Goal: Information Seeking & Learning: Learn about a topic

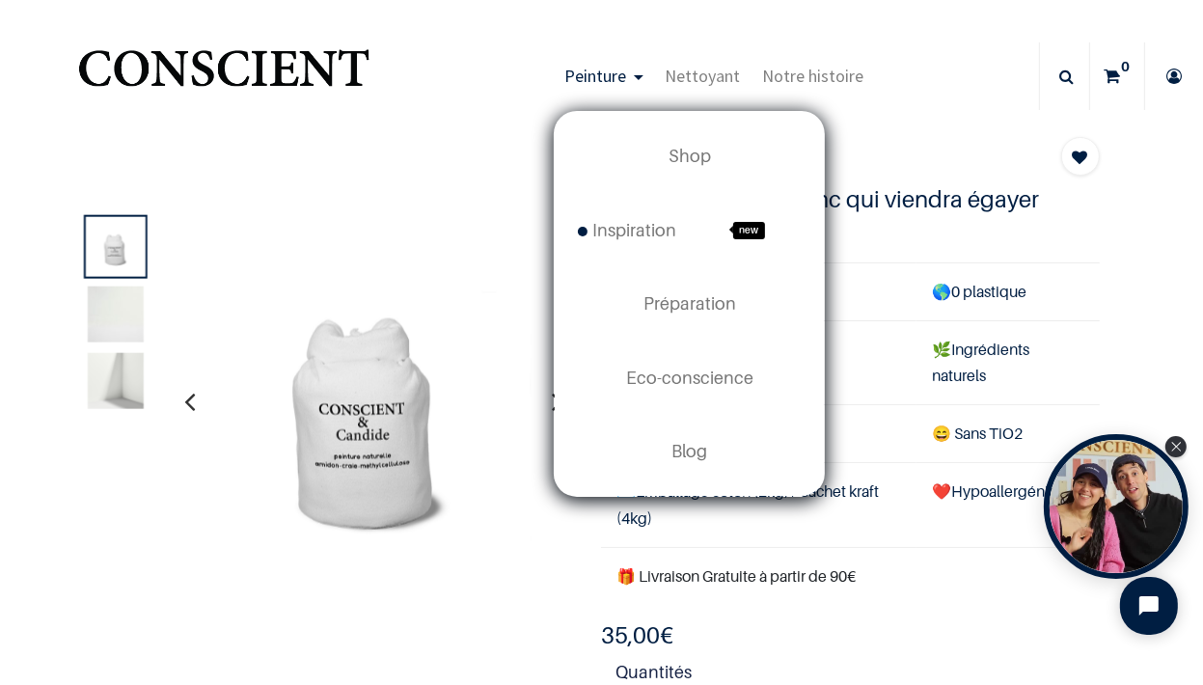
click at [574, 77] on span "Peinture" at bounding box center [595, 76] width 62 height 22
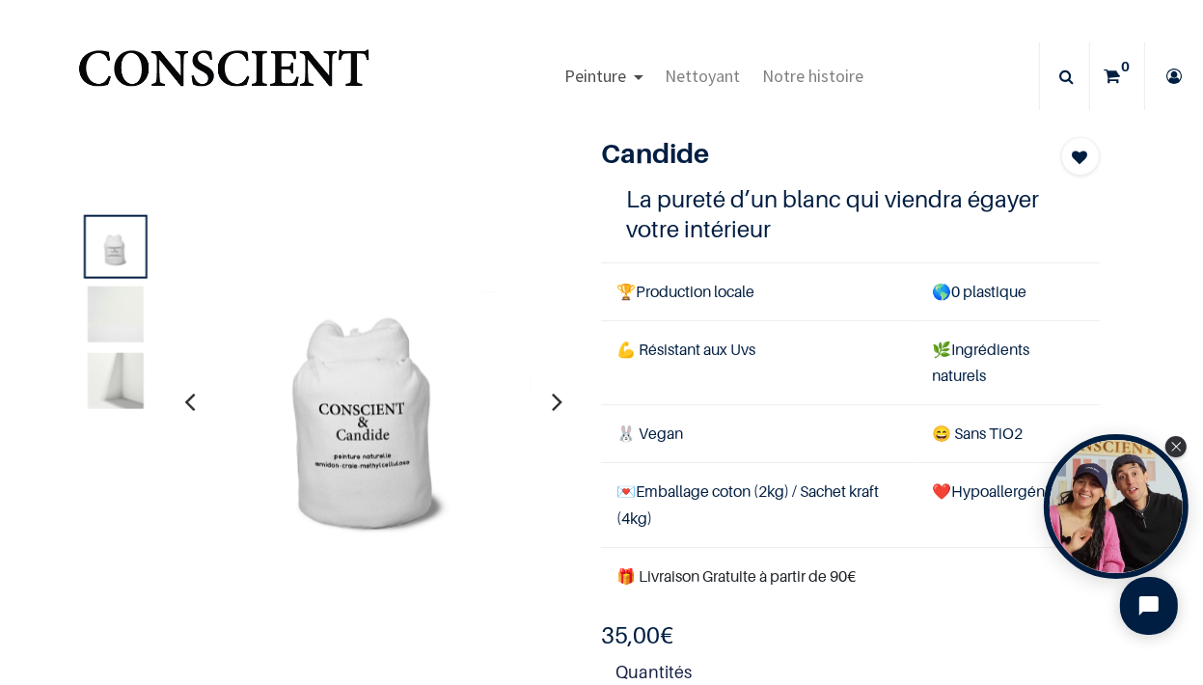
click at [574, 77] on span "Peinture" at bounding box center [595, 76] width 62 height 22
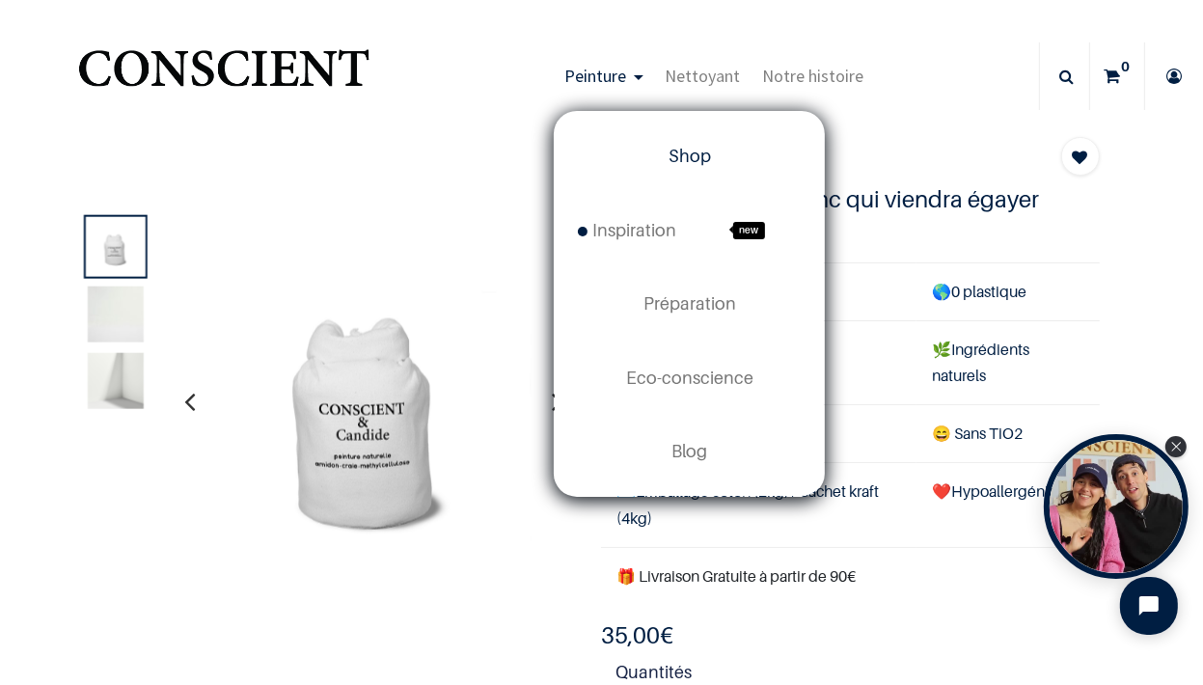
click at [671, 158] on span "Shop" at bounding box center [690, 156] width 42 height 20
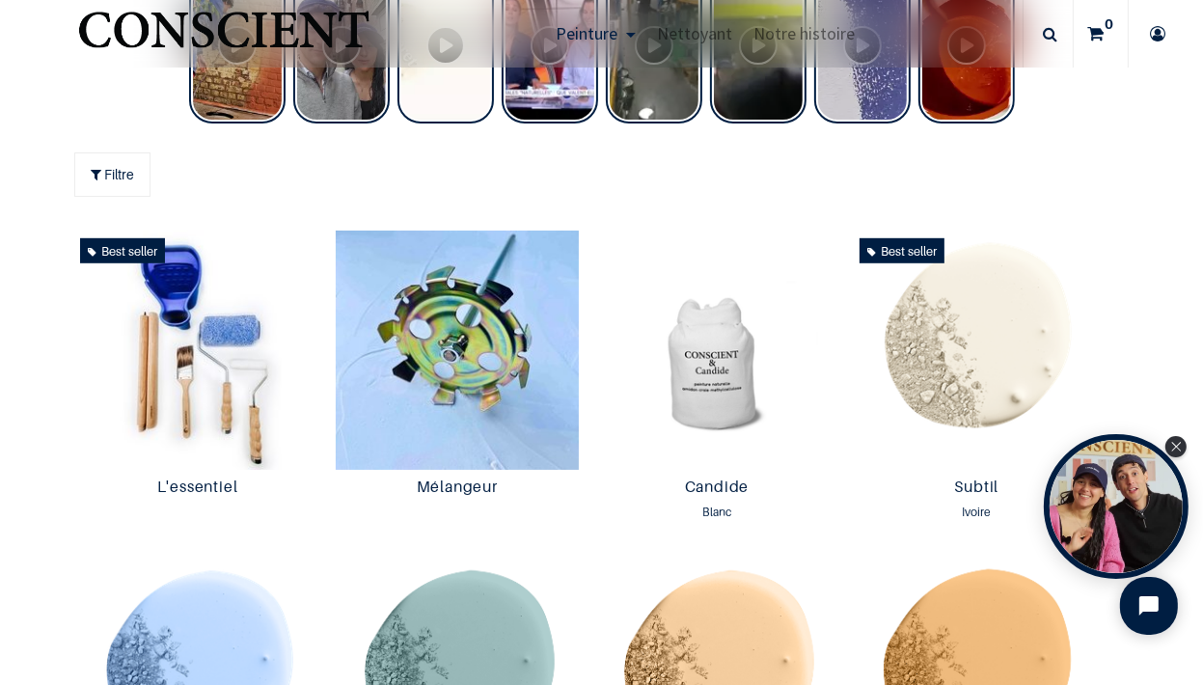
scroll to position [890, 0]
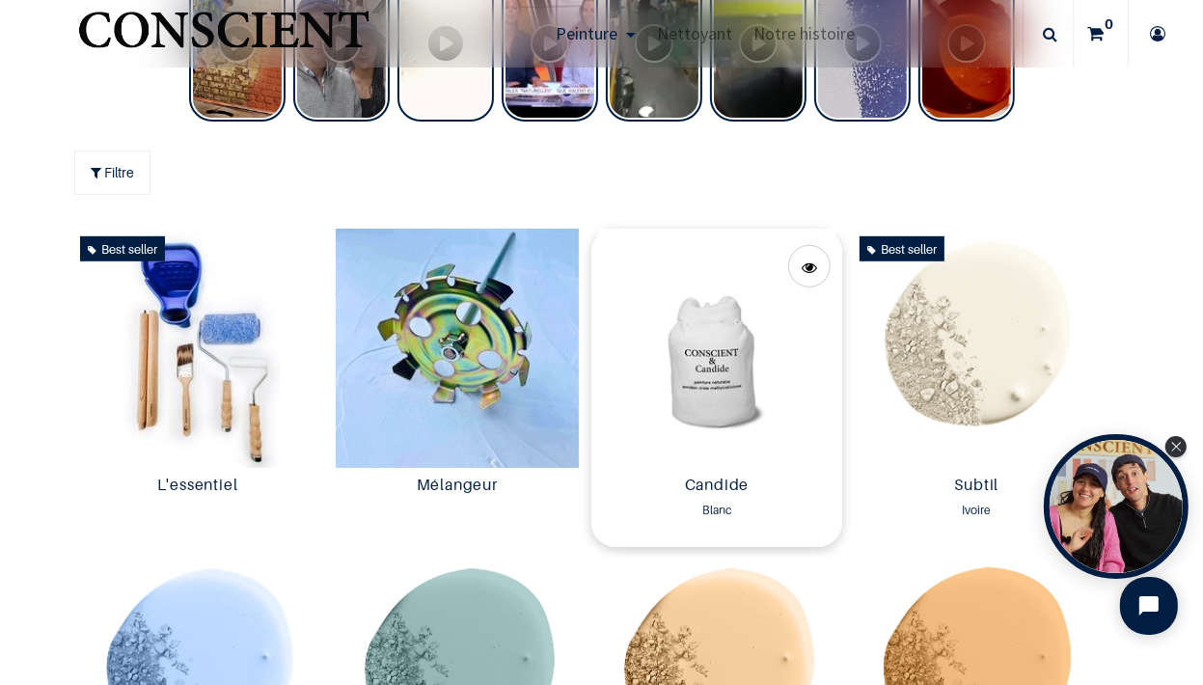
click at [724, 402] on img at bounding box center [716, 348] width 250 height 239
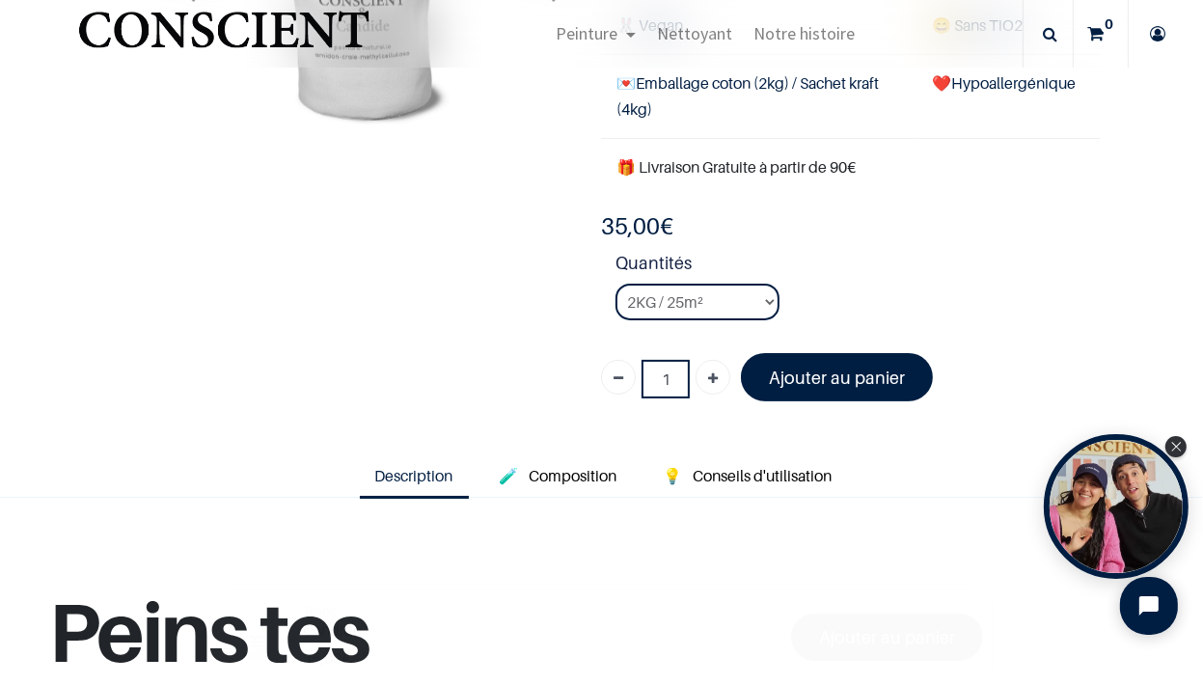
scroll to position [333, 0]
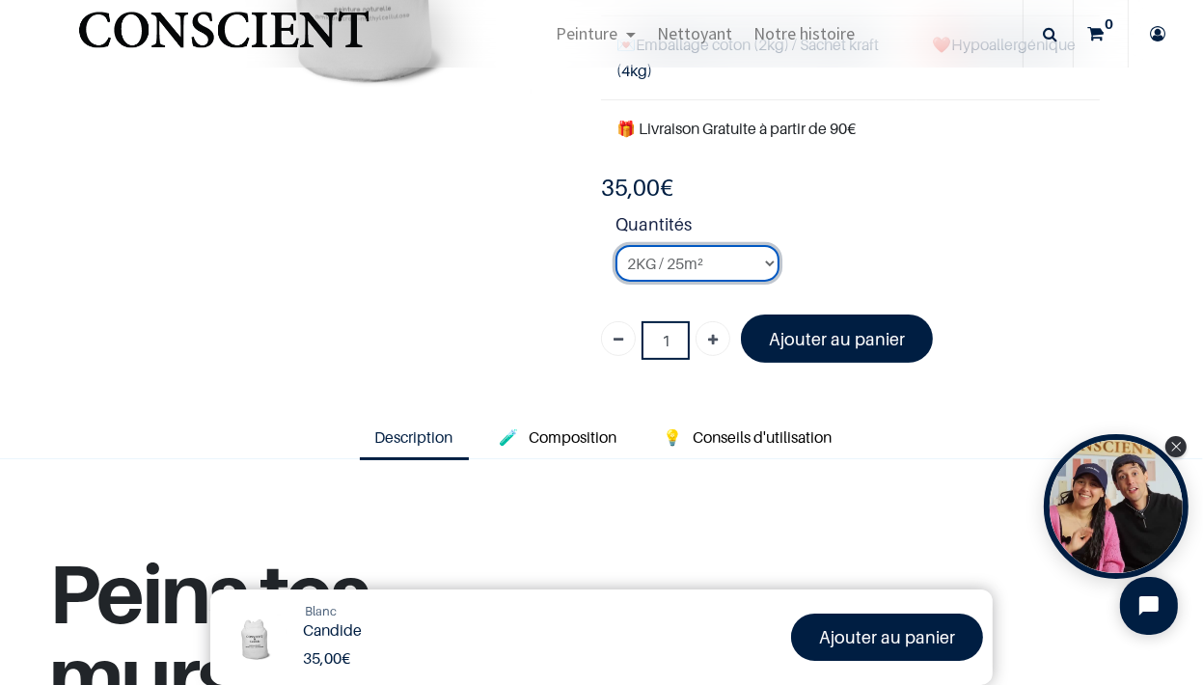
click at [616, 245] on select "2KG / 25m² 4KG / 50m² 8KG / 100m² Testeur" at bounding box center [698, 263] width 164 height 37
select select "3"
click option "8KG / 100m²" at bounding box center [0, 0] width 0 height 0
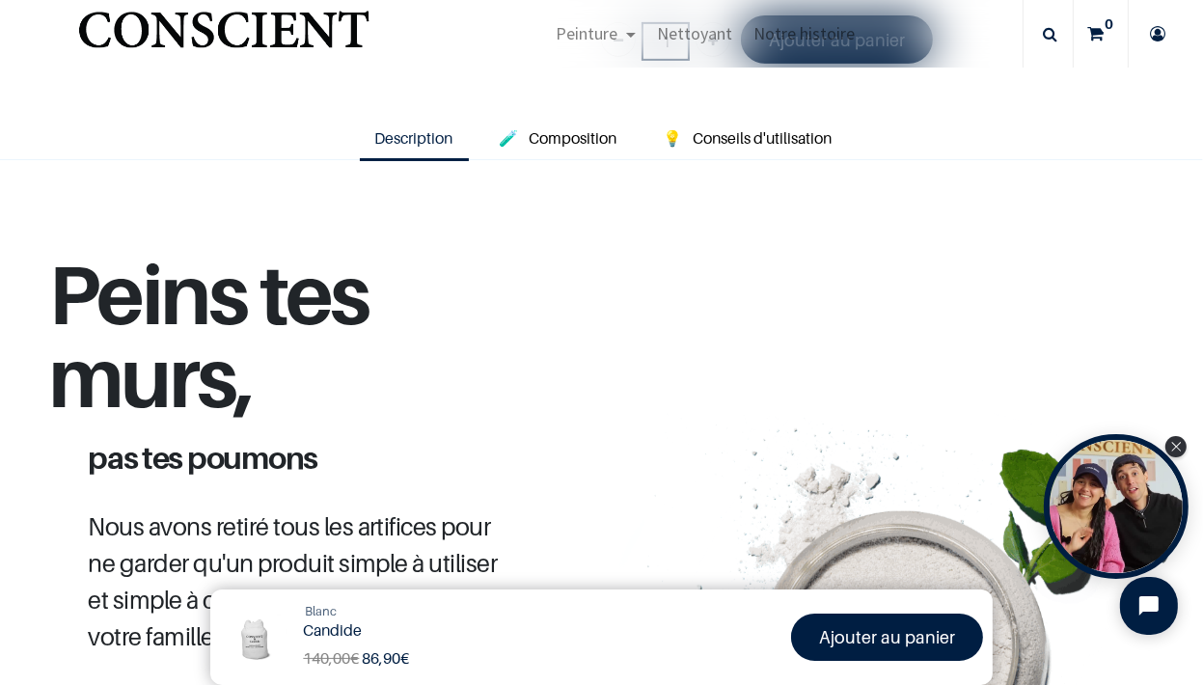
scroll to position [667, 0]
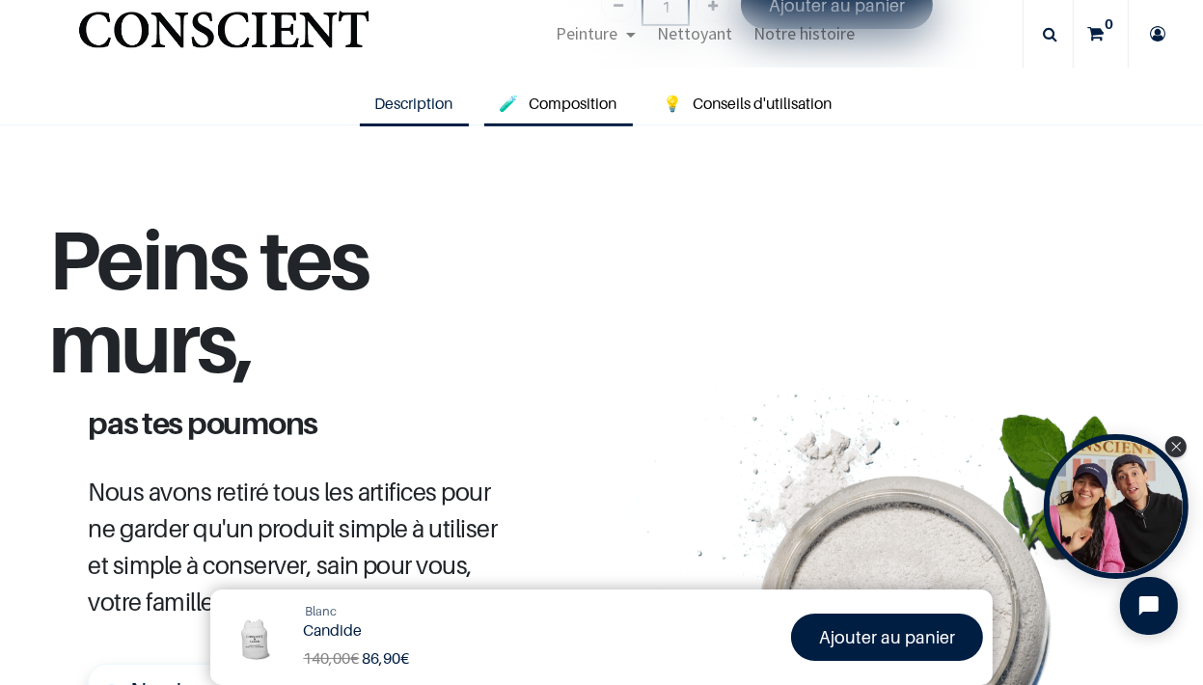
click at [563, 120] on link "🧪 Composition" at bounding box center [558, 104] width 149 height 44
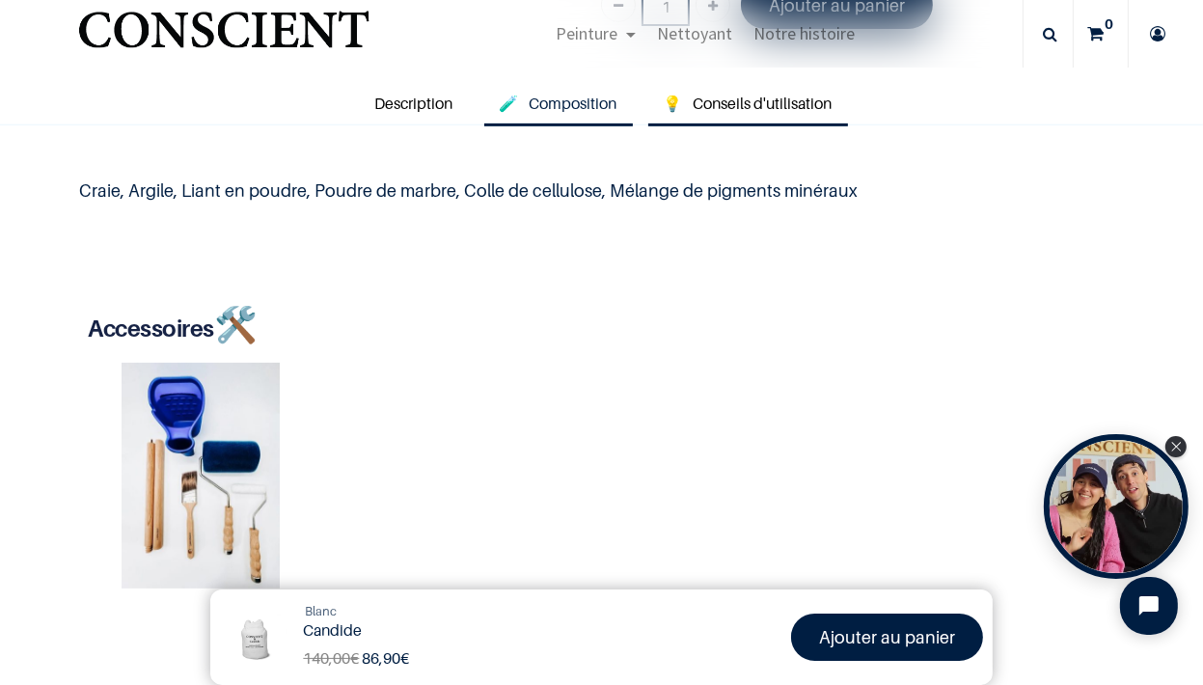
click at [741, 96] on span "Conseils d'utilisation" at bounding box center [763, 103] width 139 height 19
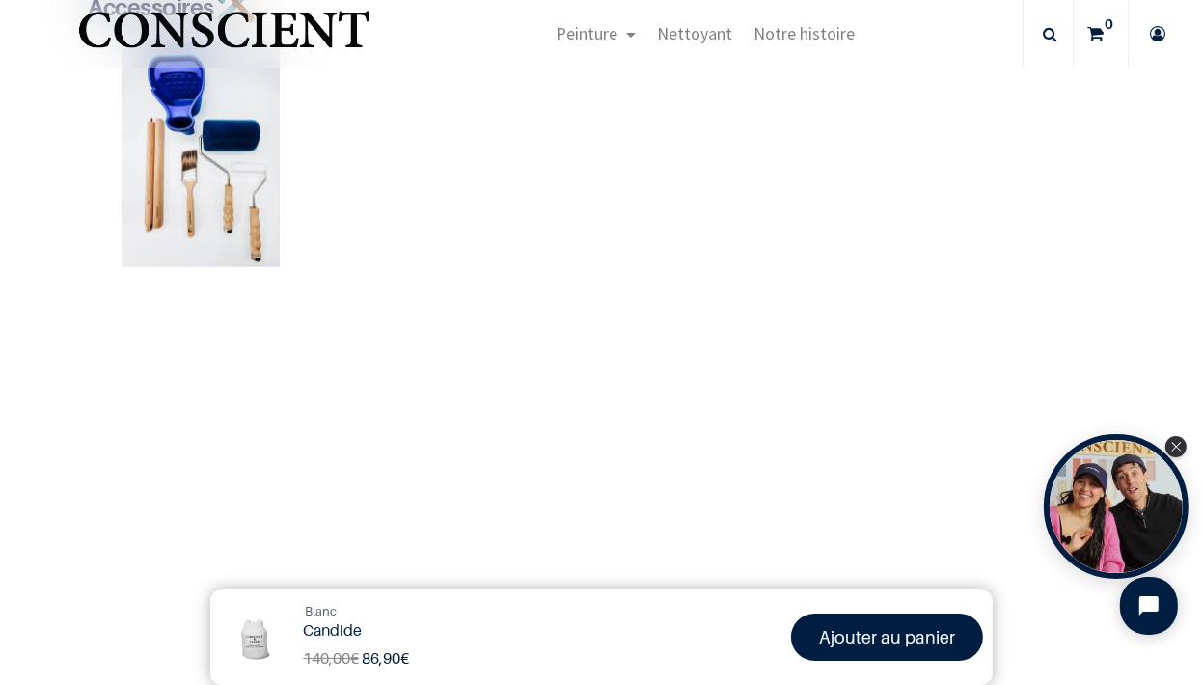
scroll to position [556, 0]
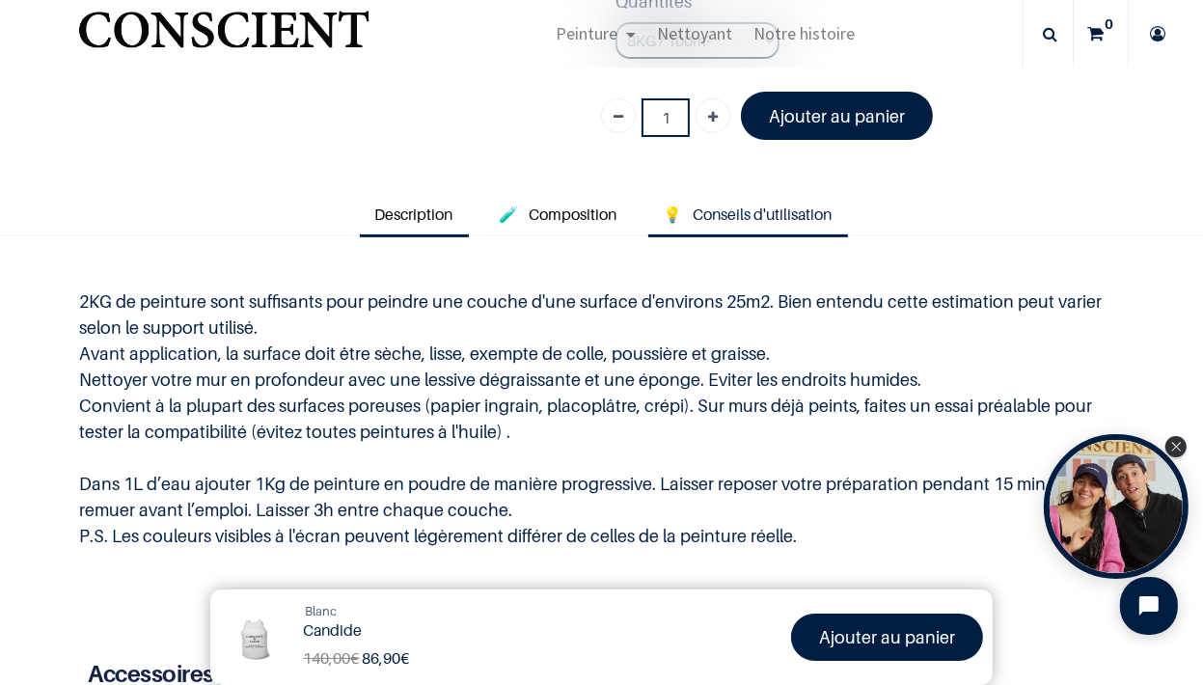
click at [405, 212] on span "Description" at bounding box center [414, 214] width 78 height 19
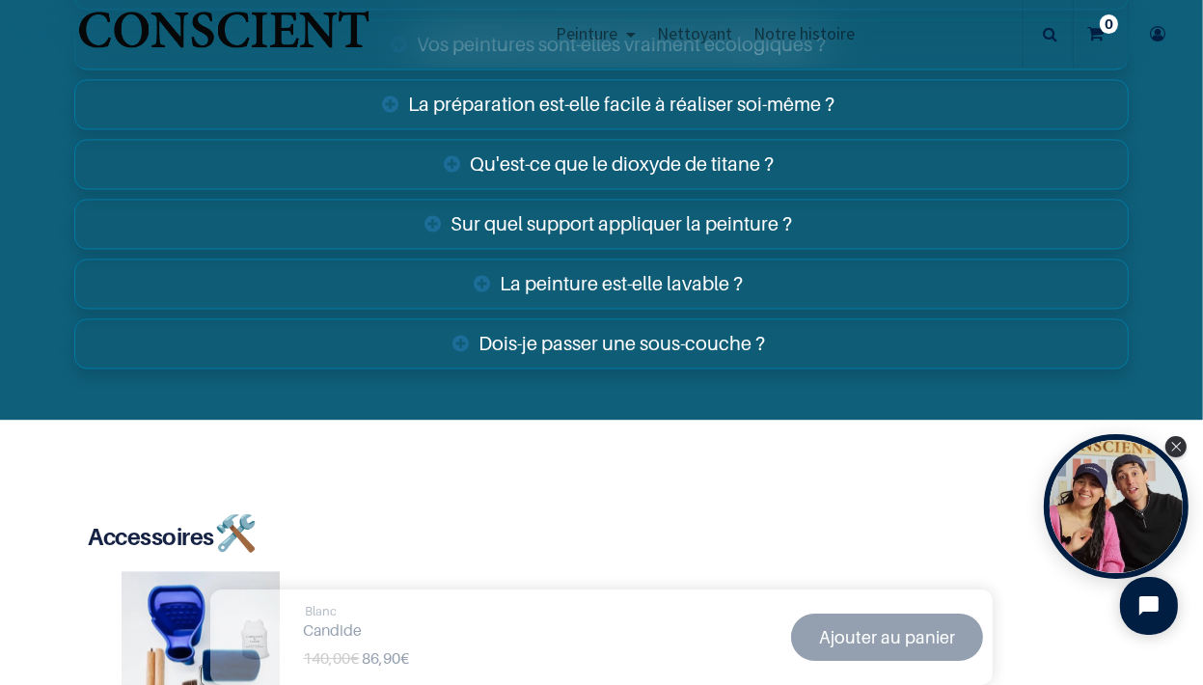
scroll to position [3223, 0]
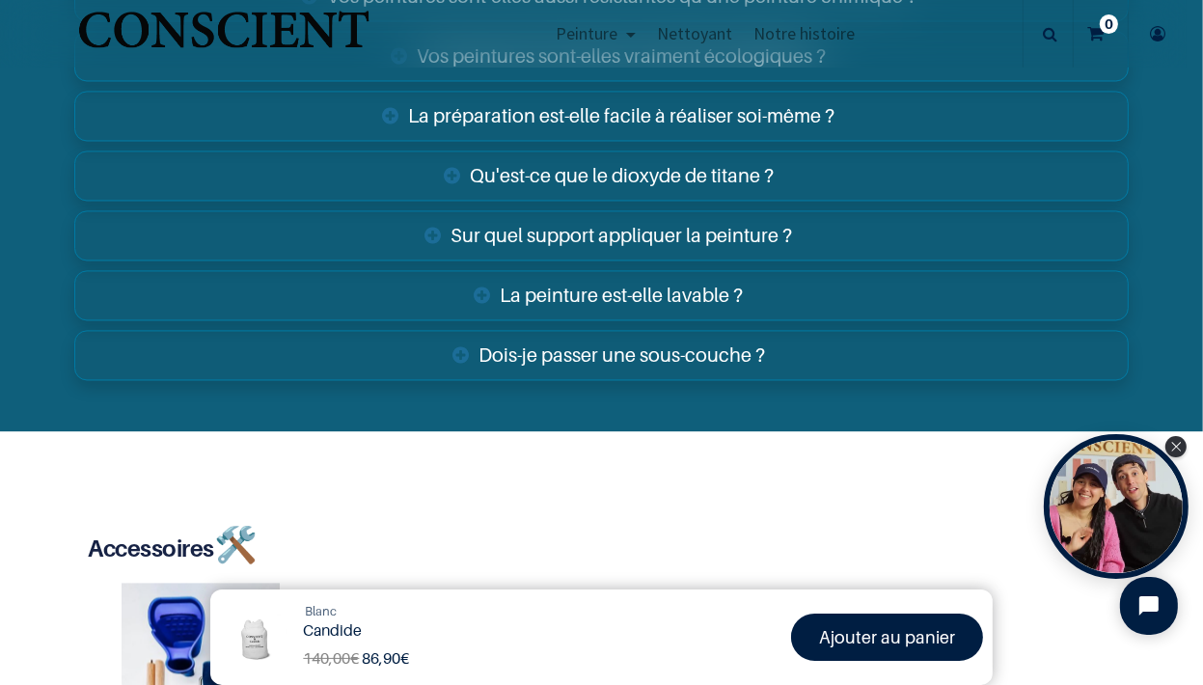
click at [652, 357] on link "Dois-je passer une sous-couche ?" at bounding box center [601, 355] width 1054 height 50
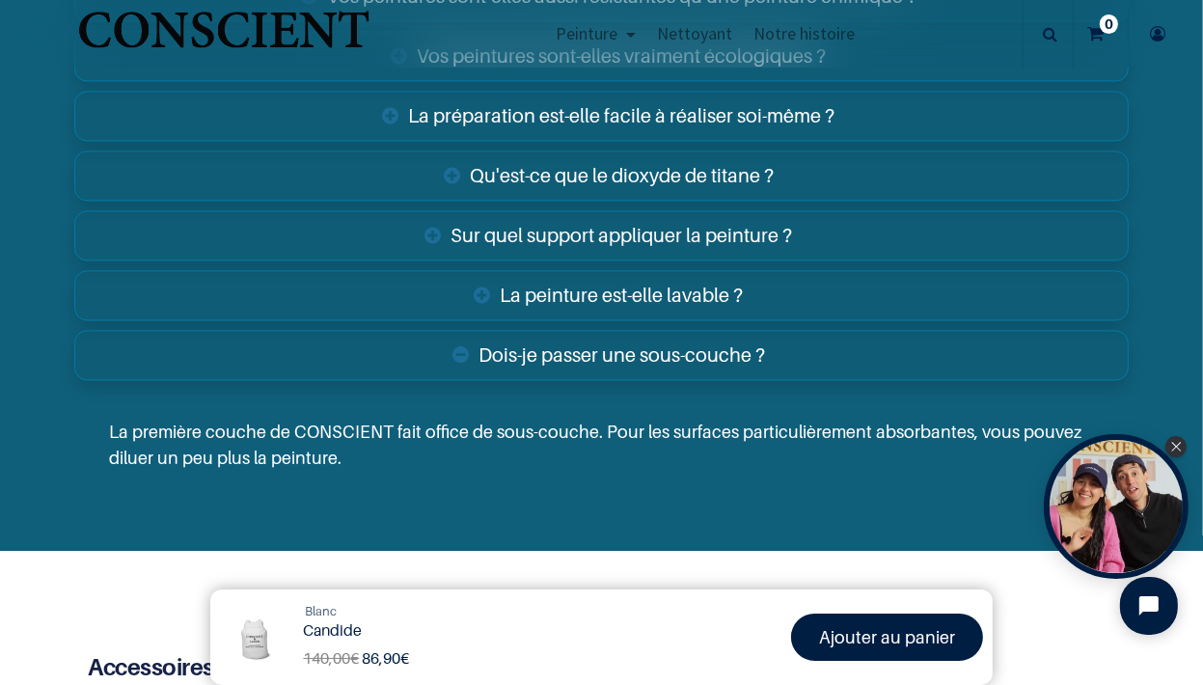
click at [631, 280] on link "La peinture est-elle lavable ?" at bounding box center [601, 295] width 1054 height 50
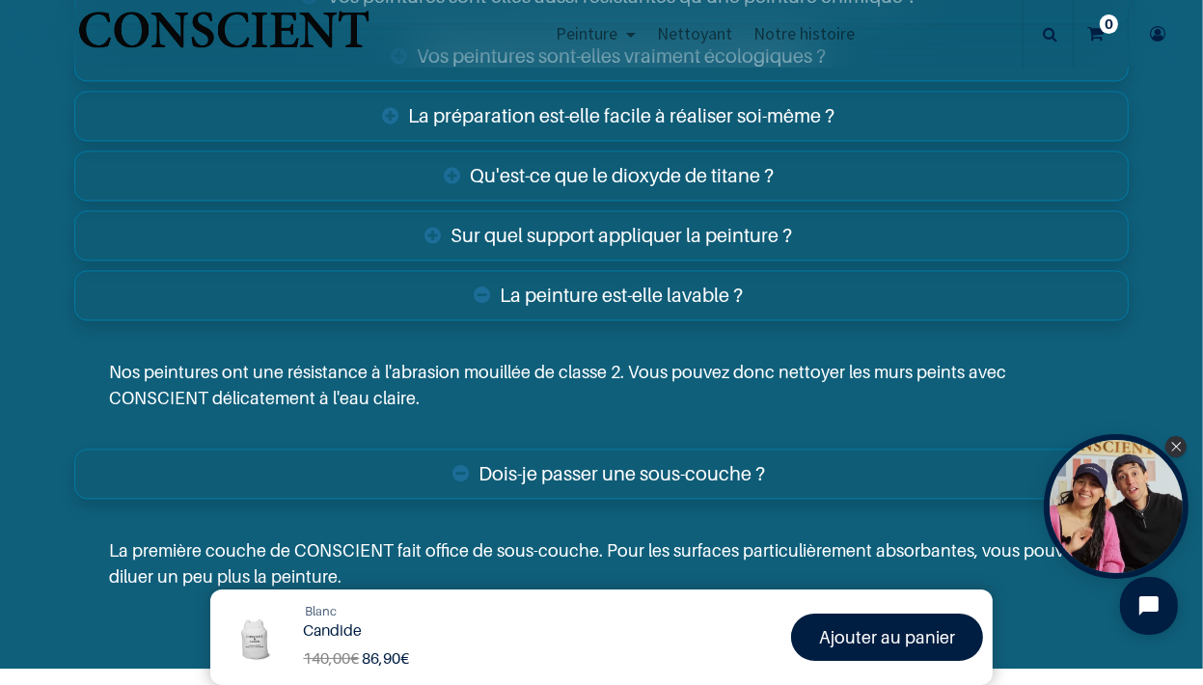
click at [620, 230] on link "Sur quel support appliquer la peinture ?" at bounding box center [601, 235] width 1054 height 50
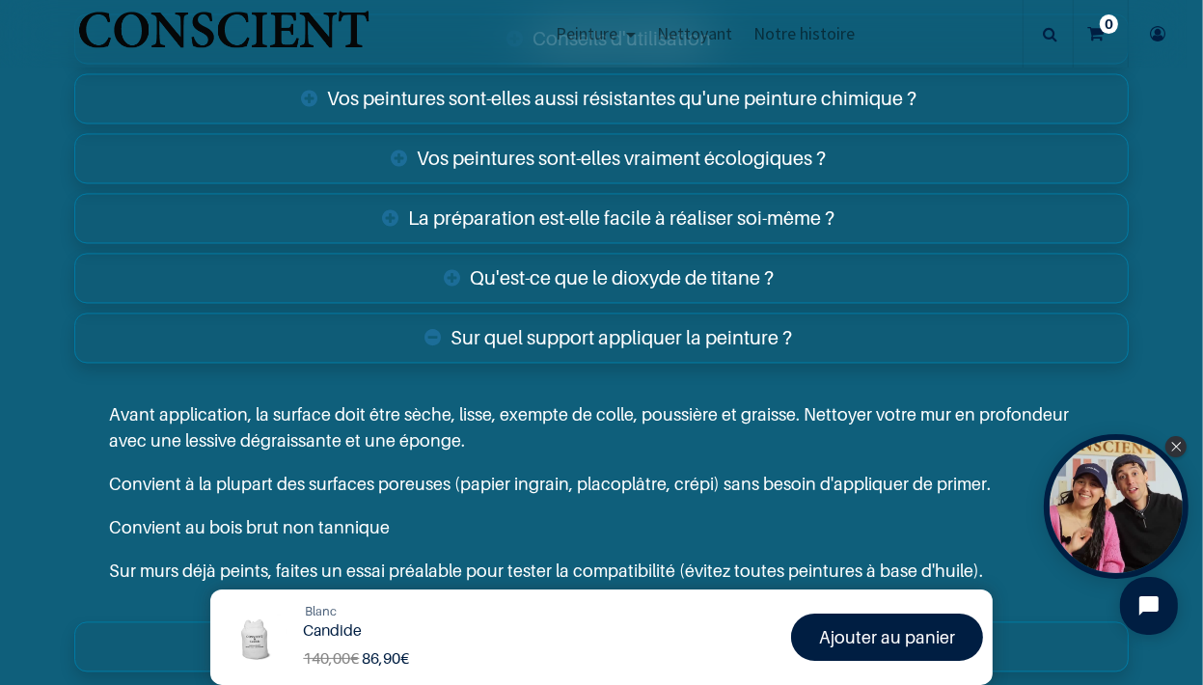
scroll to position [2890, 0]
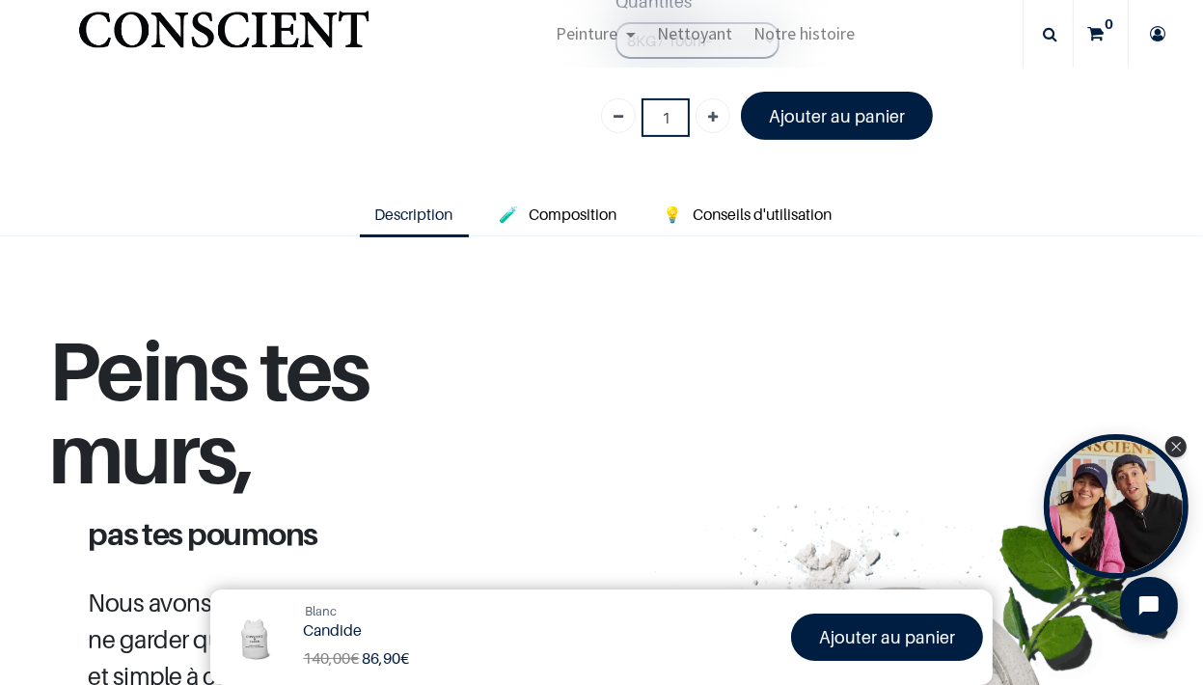
scroll to position [190, 0]
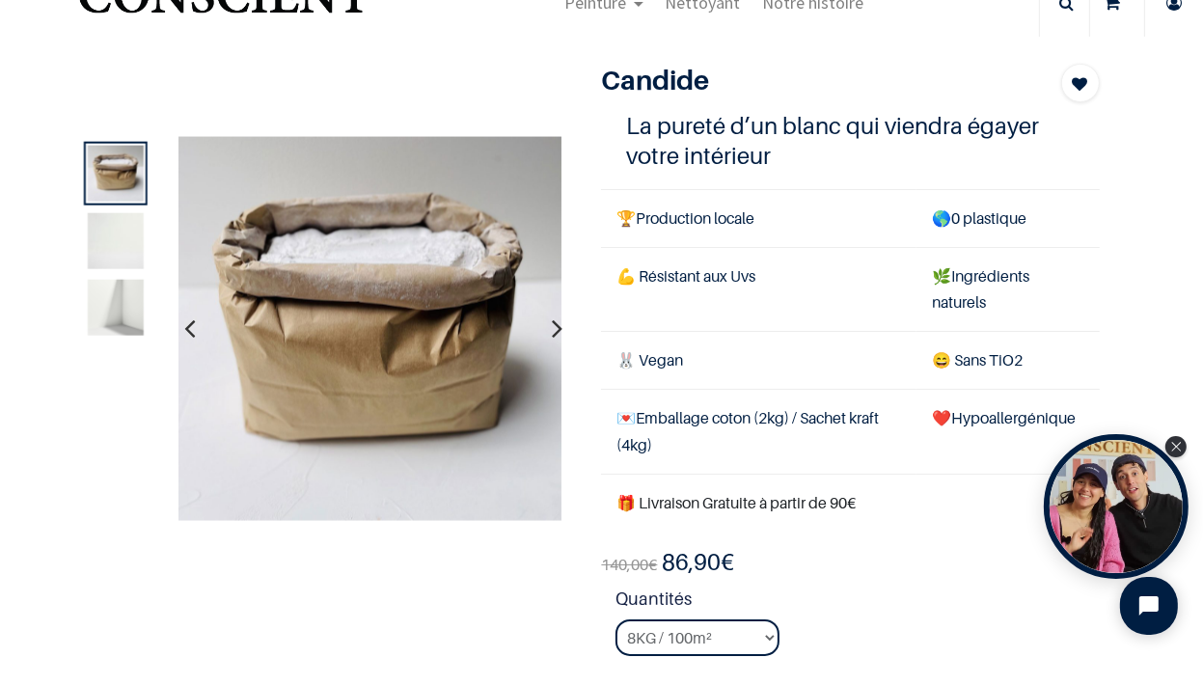
scroll to position [111, 0]
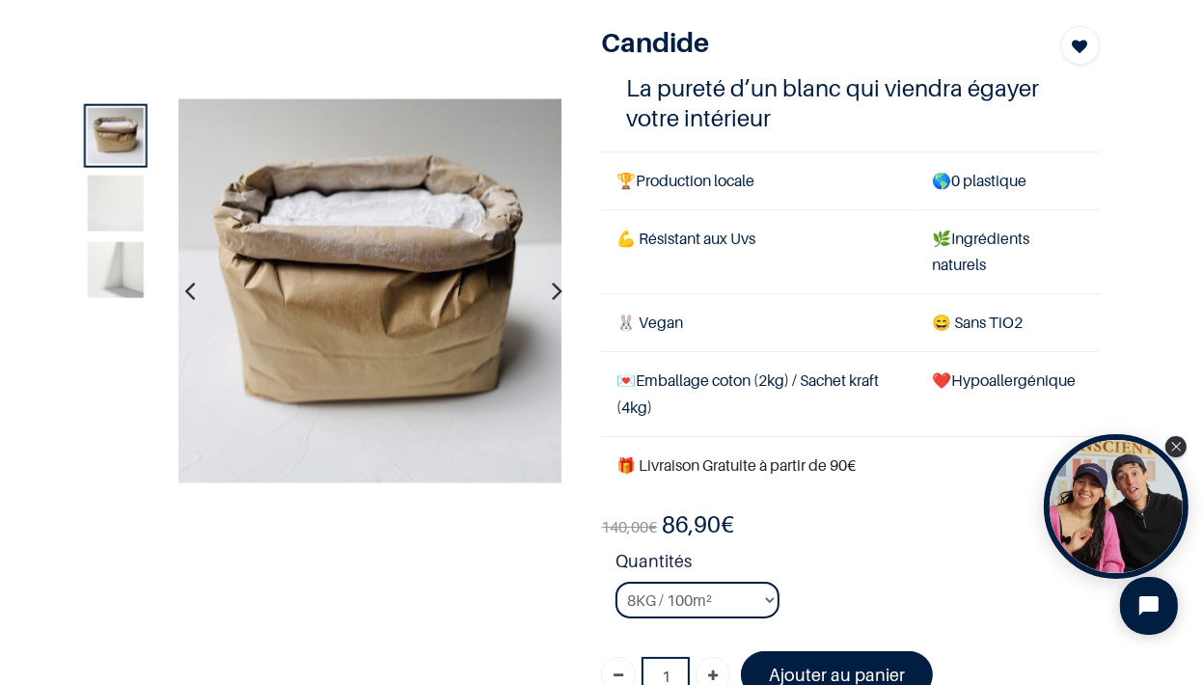
click at [445, 41] on div "1" at bounding box center [587, 370] width 1054 height 688
